Goal: Register for event/course

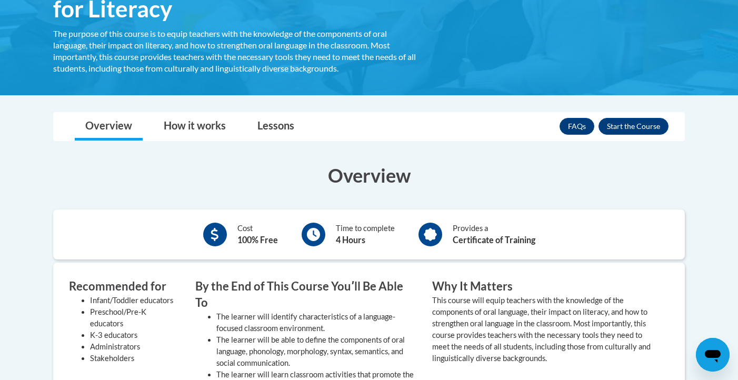
scroll to position [222, 0]
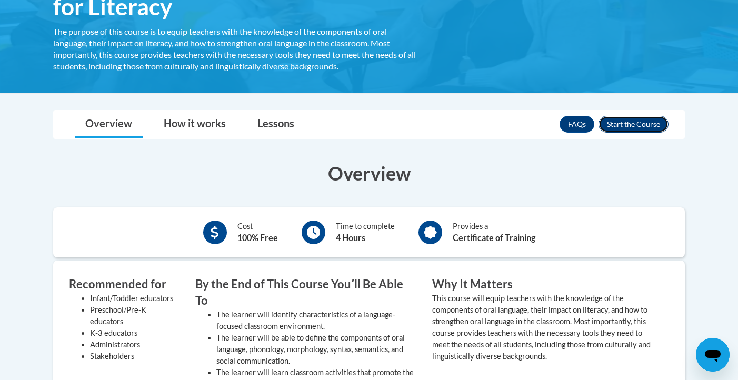
click at [629, 124] on button "Enroll" at bounding box center [634, 124] width 70 height 17
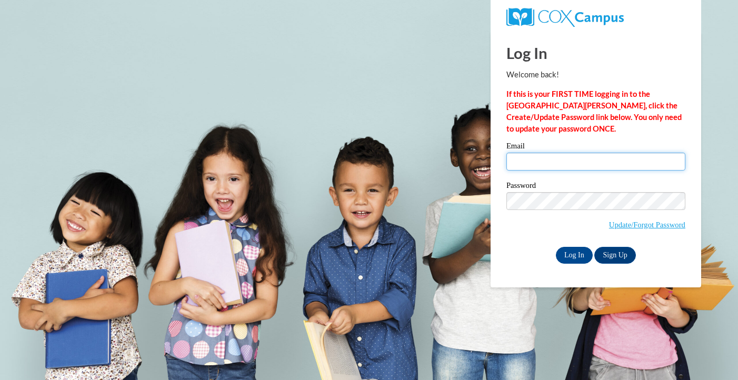
click at [609, 158] on input "Email" at bounding box center [595, 162] width 179 height 18
type input "MADDIECHICKOX@ICLOUD.COM"
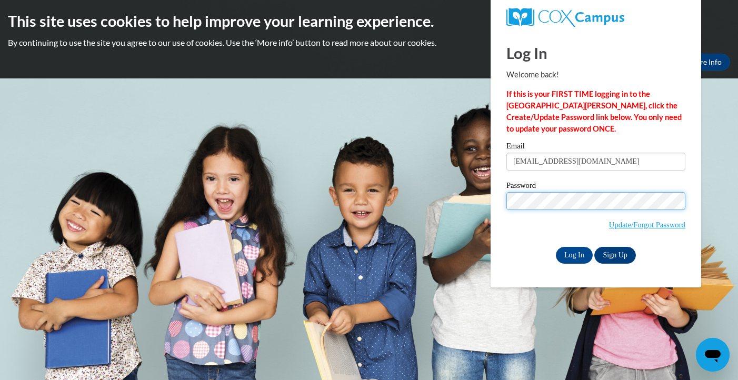
click at [556, 247] on input "Log In" at bounding box center [574, 255] width 37 height 17
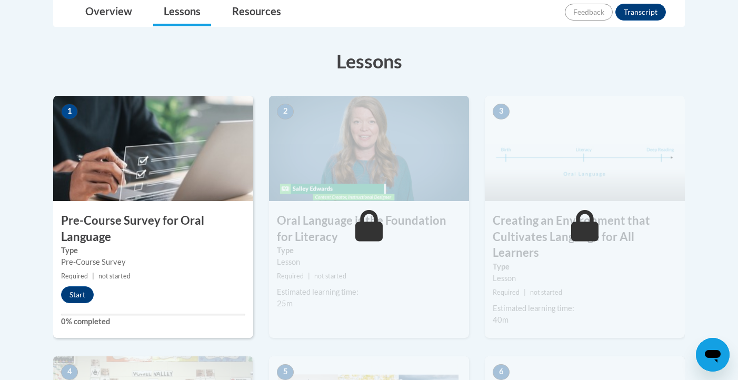
scroll to position [261, 0]
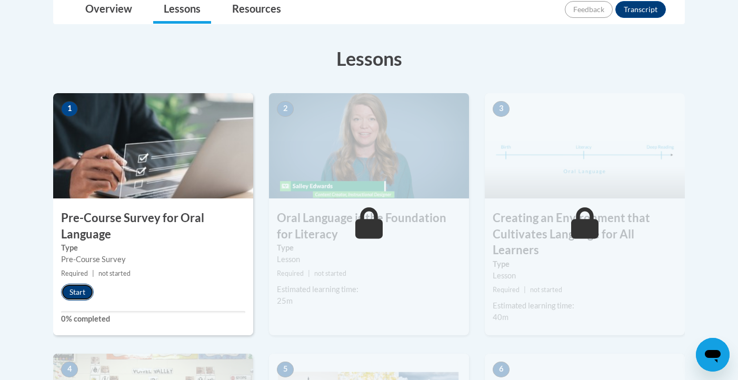
click at [72, 294] on button "Start" at bounding box center [77, 292] width 33 height 17
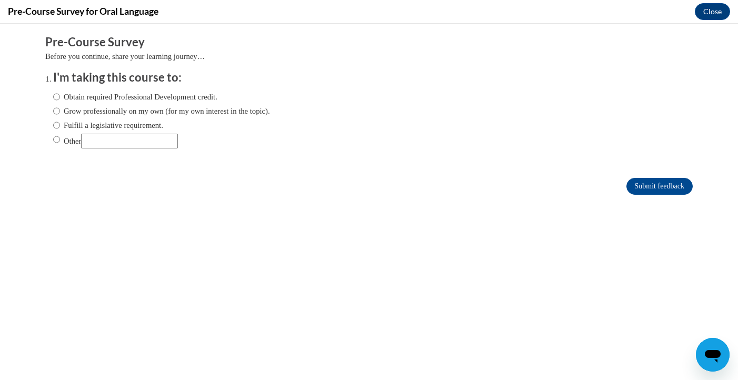
scroll to position [0, 0]
click at [88, 95] on label "Obtain required Professional Development credit." at bounding box center [135, 97] width 164 height 12
click at [60, 95] on input "Obtain required Professional Development credit." at bounding box center [56, 97] width 7 height 12
radio input "true"
click at [649, 183] on input "Submit feedback" at bounding box center [659, 186] width 66 height 17
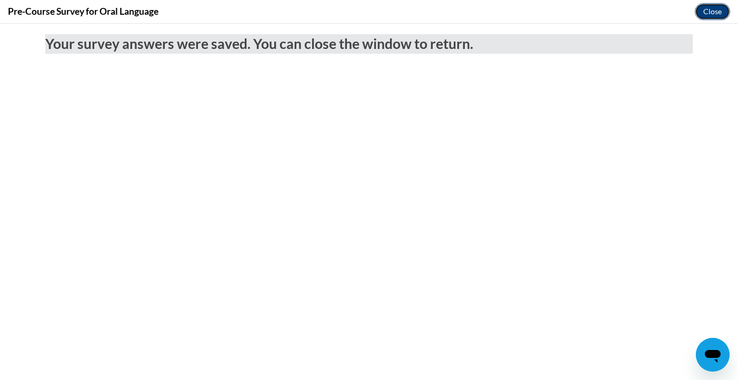
click at [713, 10] on button "Close" at bounding box center [712, 11] width 35 height 17
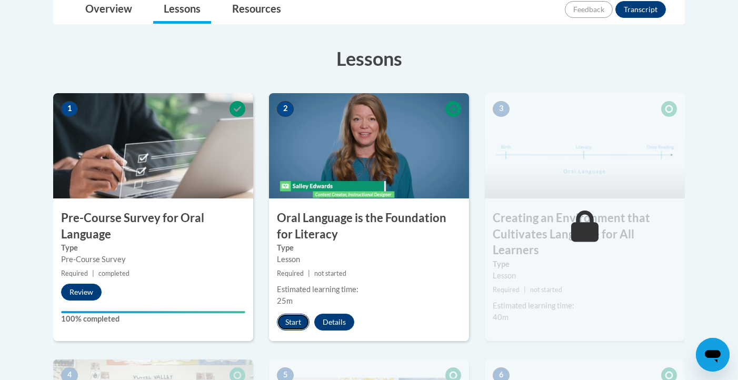
click at [293, 318] on button "Start" at bounding box center [293, 322] width 33 height 17
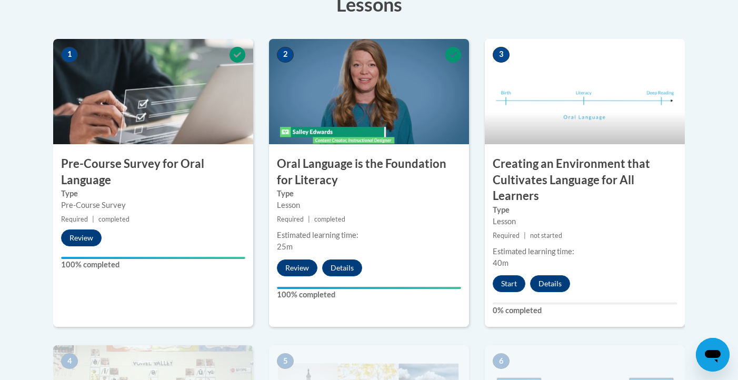
scroll to position [309, 0]
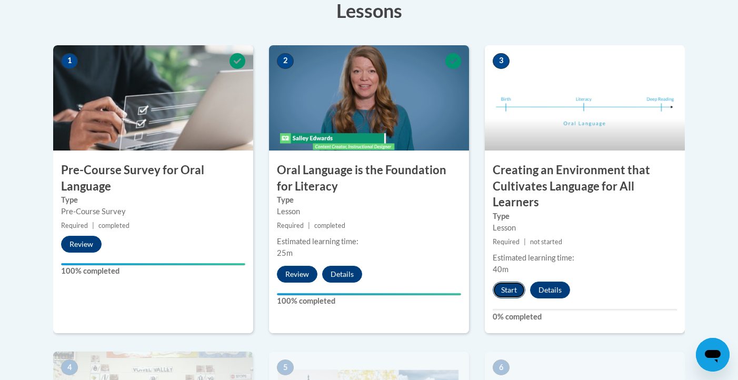
click at [501, 286] on button "Start" at bounding box center [509, 290] width 33 height 17
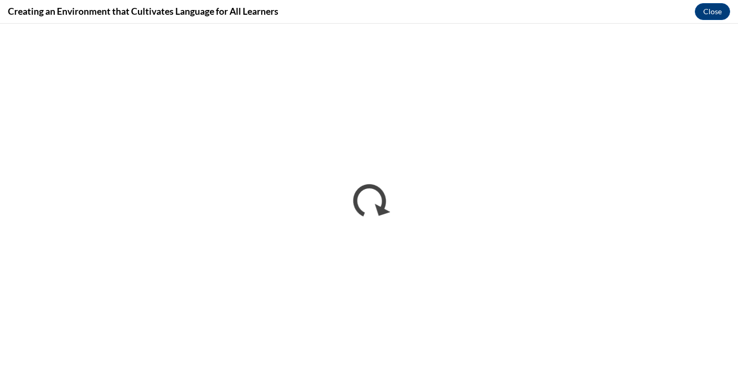
scroll to position [0, 0]
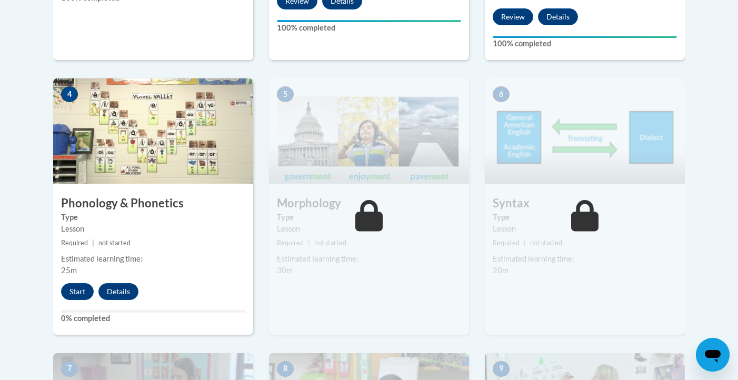
scroll to position [581, 0]
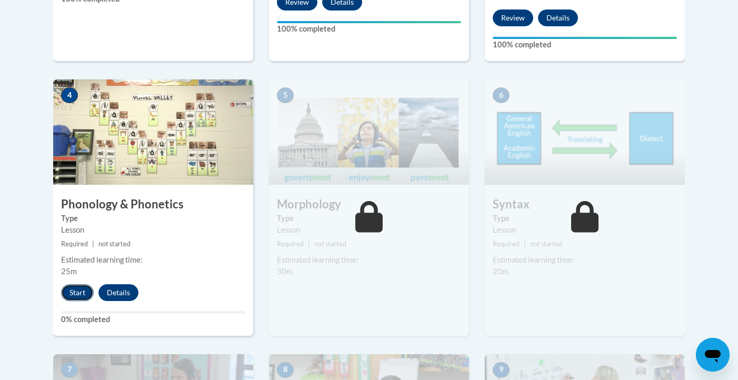
click at [72, 296] on button "Start" at bounding box center [77, 292] width 33 height 17
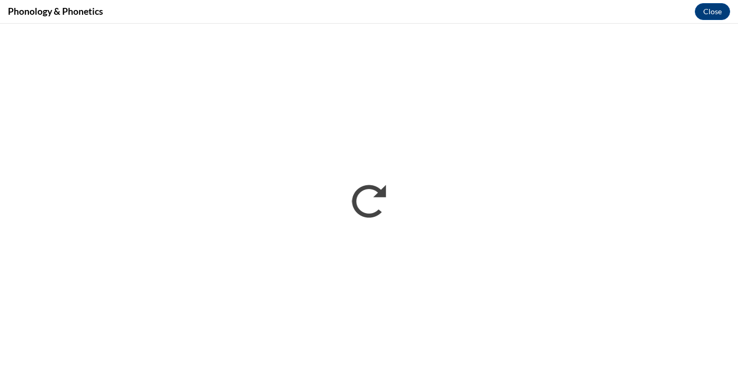
scroll to position [0, 0]
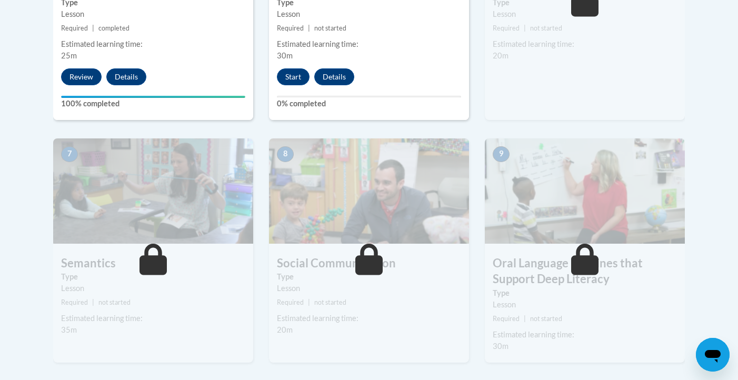
scroll to position [795, 0]
